Goal: Task Accomplishment & Management: Use online tool/utility

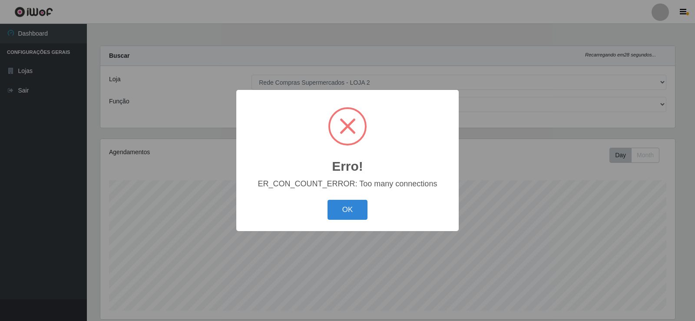
select select "161"
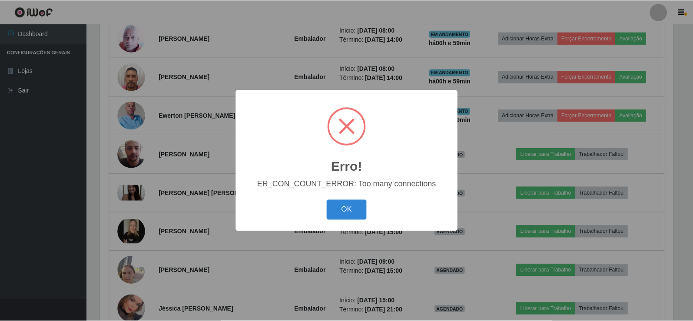
scroll to position [180, 575]
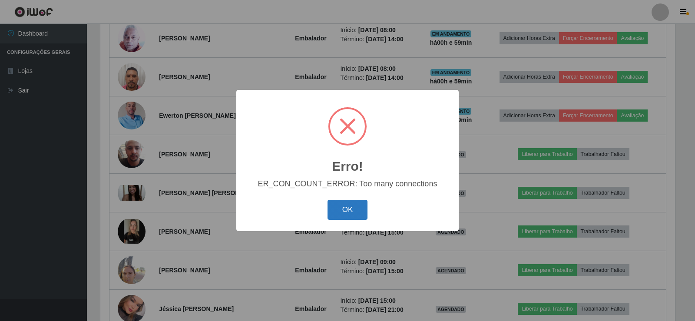
click at [343, 208] on button "OK" at bounding box center [347, 210] width 40 height 20
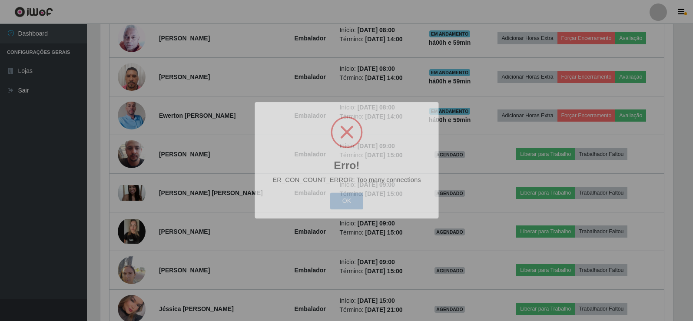
scroll to position [180, 579]
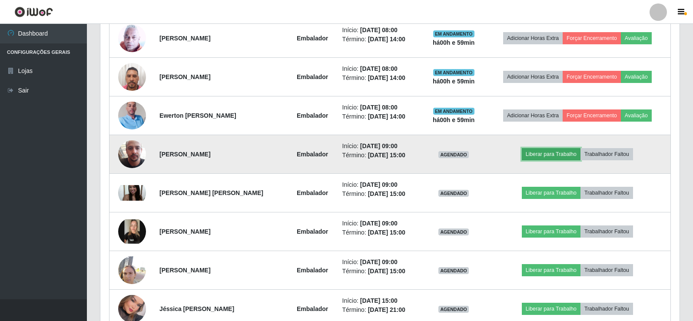
click at [558, 160] on button "Liberar para Trabalho" at bounding box center [551, 154] width 59 height 12
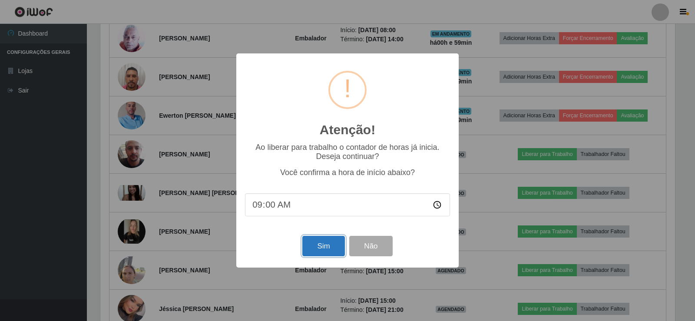
click at [318, 244] on button "Sim" at bounding box center [323, 246] width 42 height 20
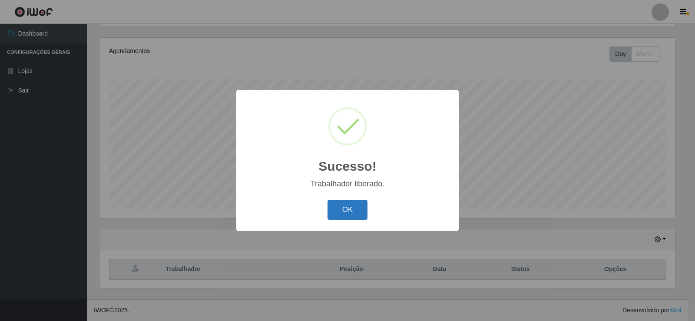
click at [336, 208] on button "OK" at bounding box center [347, 210] width 40 height 20
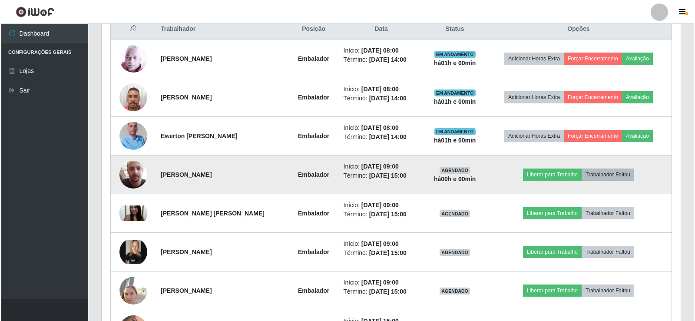
scroll to position [362, 0]
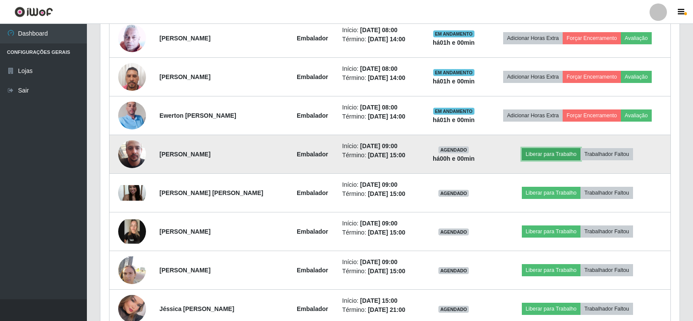
click at [552, 156] on button "Liberar para Trabalho" at bounding box center [551, 154] width 59 height 12
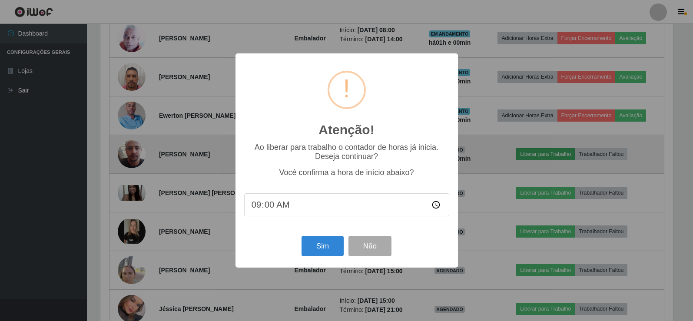
scroll to position [180, 575]
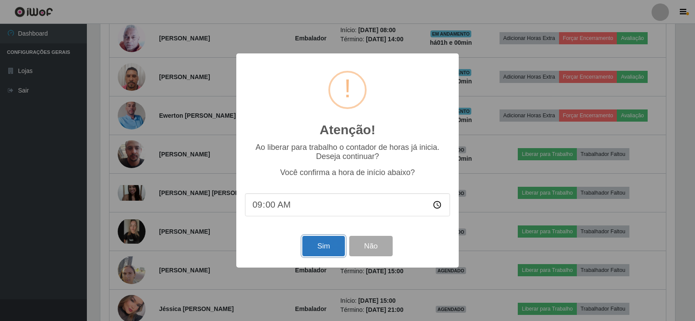
click at [325, 247] on button "Sim" at bounding box center [323, 246] width 42 height 20
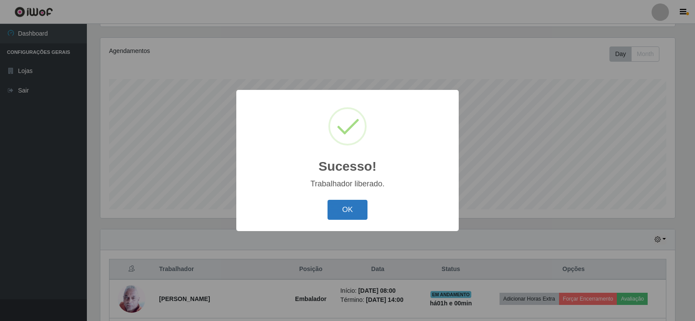
click at [344, 211] on button "OK" at bounding box center [347, 210] width 40 height 20
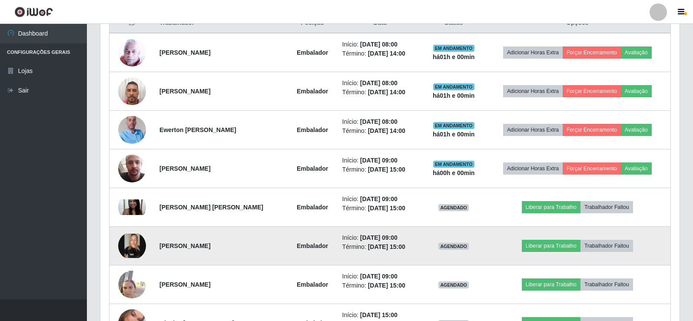
scroll to position [405, 0]
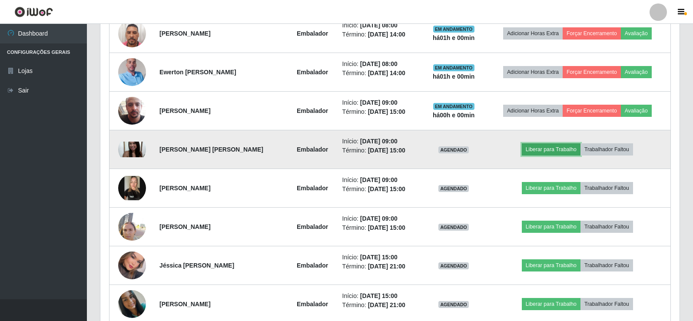
click at [559, 150] on button "Liberar para Trabalho" at bounding box center [551, 149] width 59 height 12
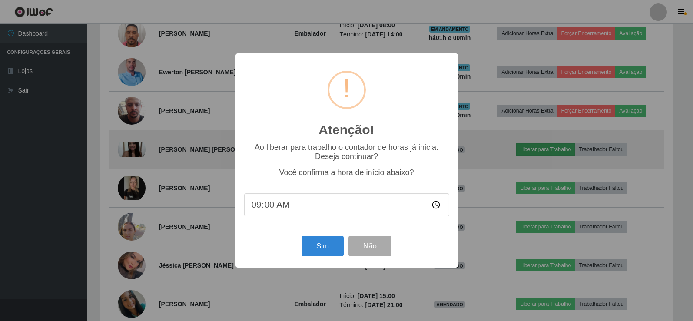
scroll to position [180, 575]
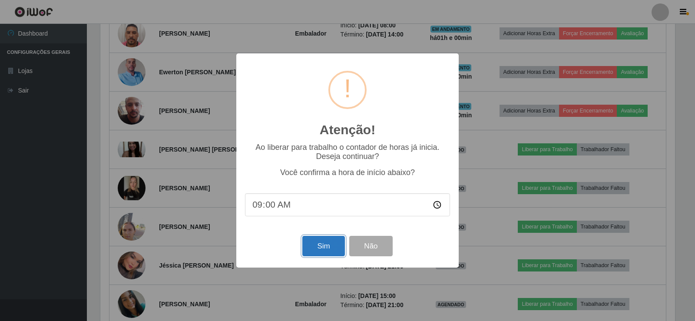
click at [316, 244] on button "Sim" at bounding box center [323, 246] width 42 height 20
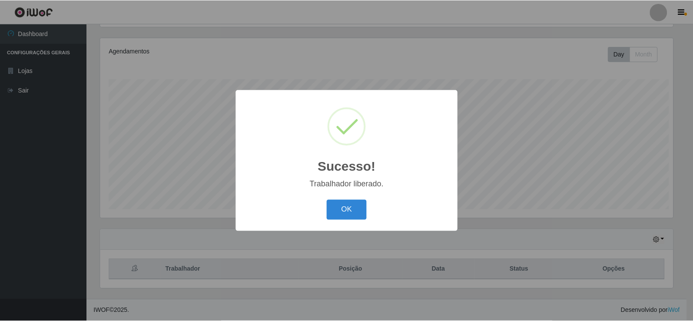
scroll to position [0, 0]
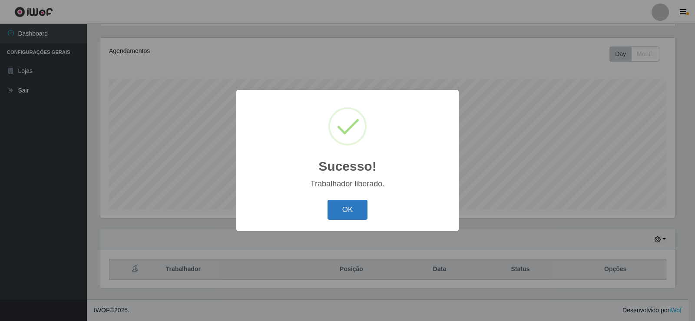
click at [342, 211] on button "OK" at bounding box center [347, 210] width 40 height 20
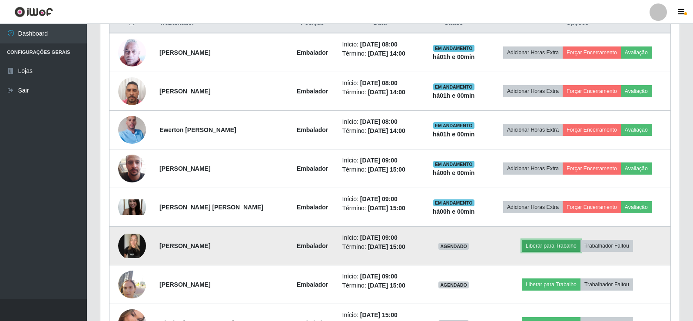
click at [540, 243] on button "Liberar para Trabalho" at bounding box center [551, 246] width 59 height 12
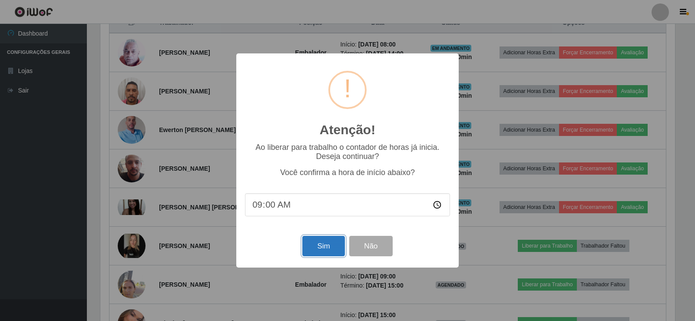
click at [336, 241] on button "Sim" at bounding box center [323, 246] width 42 height 20
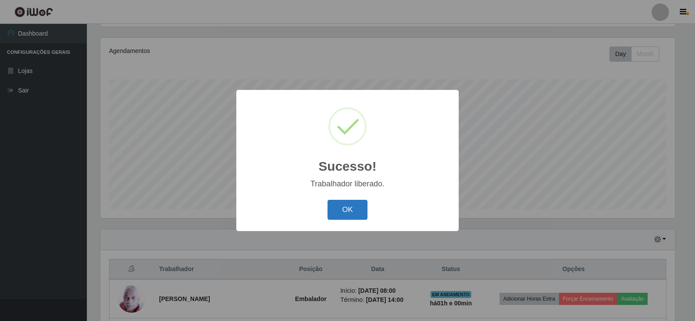
click at [342, 209] on button "OK" at bounding box center [347, 210] width 40 height 20
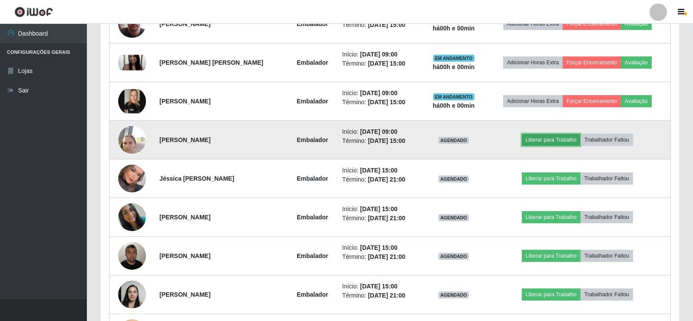
click at [546, 138] on button "Liberar para Trabalho" at bounding box center [551, 140] width 59 height 12
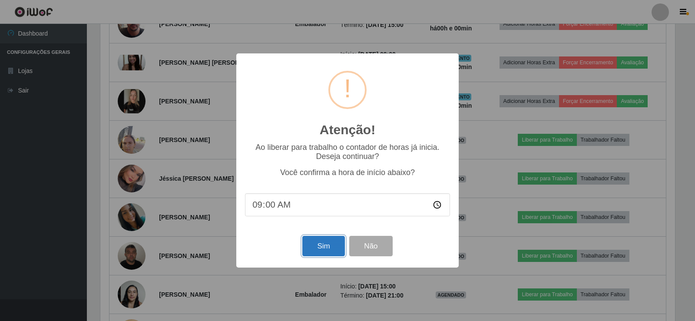
click at [327, 244] on button "Sim" at bounding box center [323, 246] width 42 height 20
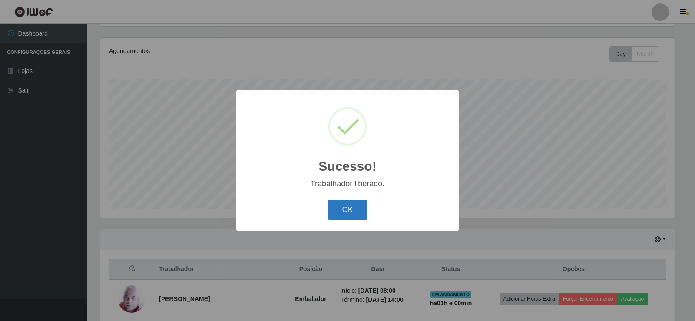
click at [351, 211] on button "OK" at bounding box center [347, 210] width 40 height 20
